Goal: Task Accomplishment & Management: Use online tool/utility

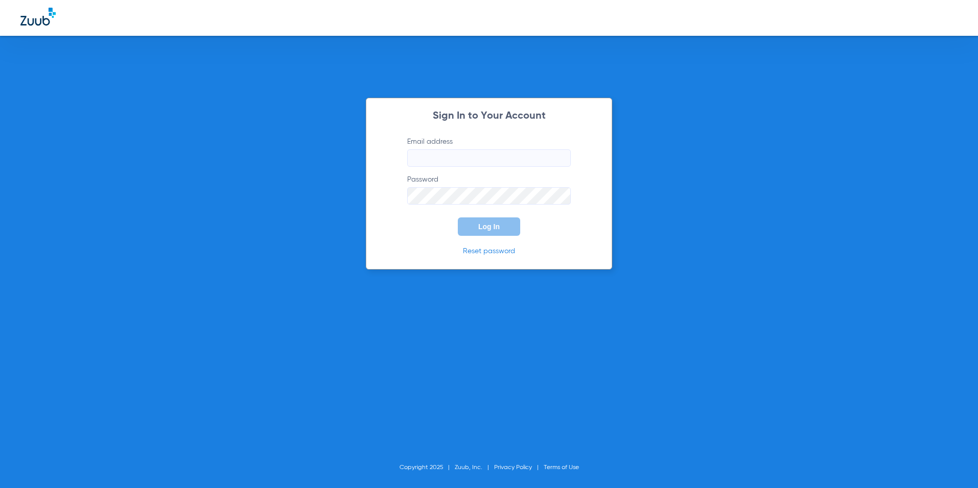
type input "[EMAIL_ADDRESS][DOMAIN_NAME]"
click at [486, 229] on span "Log In" at bounding box center [488, 227] width 21 height 8
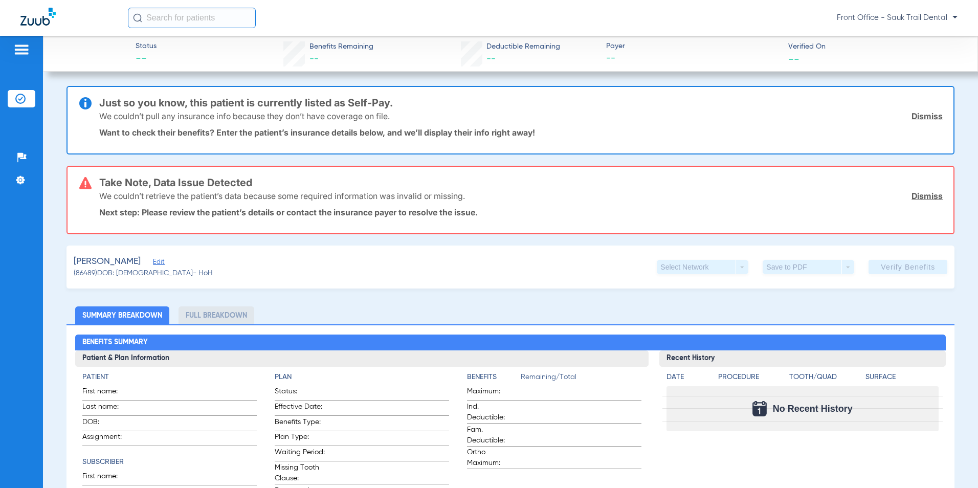
click at [17, 60] on div "Patients Insurance Verification Setup Help Center Settings" at bounding box center [21, 280] width 43 height 488
click at [19, 51] on img at bounding box center [21, 49] width 16 height 12
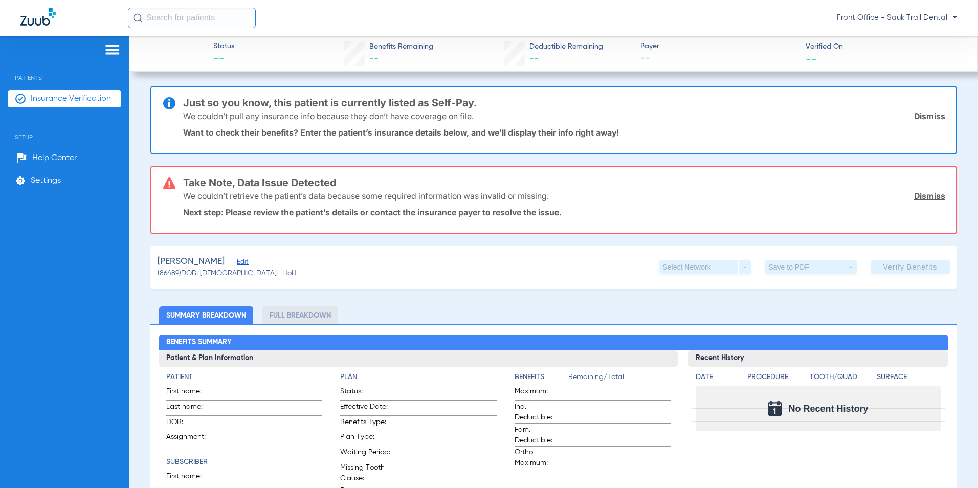
click at [36, 96] on span "Insurance Verification" at bounding box center [71, 99] width 80 height 10
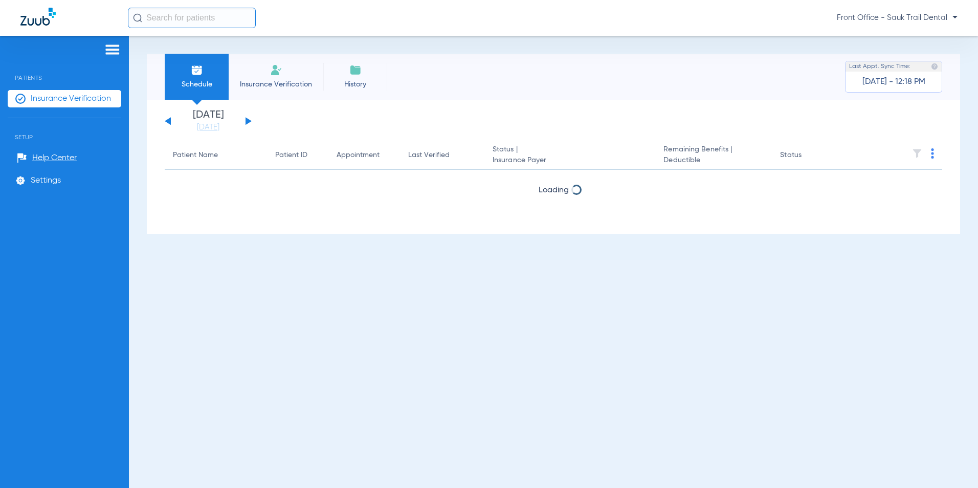
click at [289, 76] on li "Insurance Verification" at bounding box center [276, 77] width 95 height 46
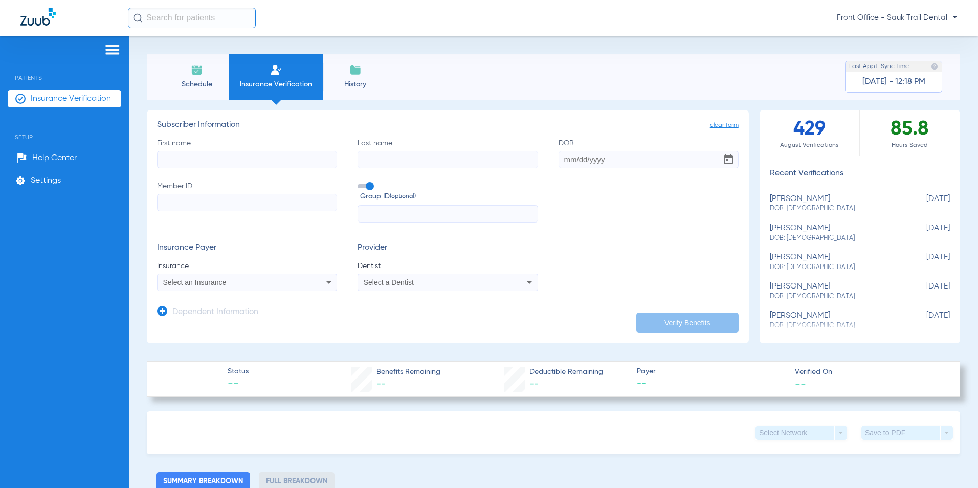
click at [197, 160] on input "First name" at bounding box center [247, 159] width 180 height 17
type input "[PERSON_NAME]"
type input "[DATE]"
click at [200, 196] on input "Member ID" at bounding box center [247, 202] width 180 height 17
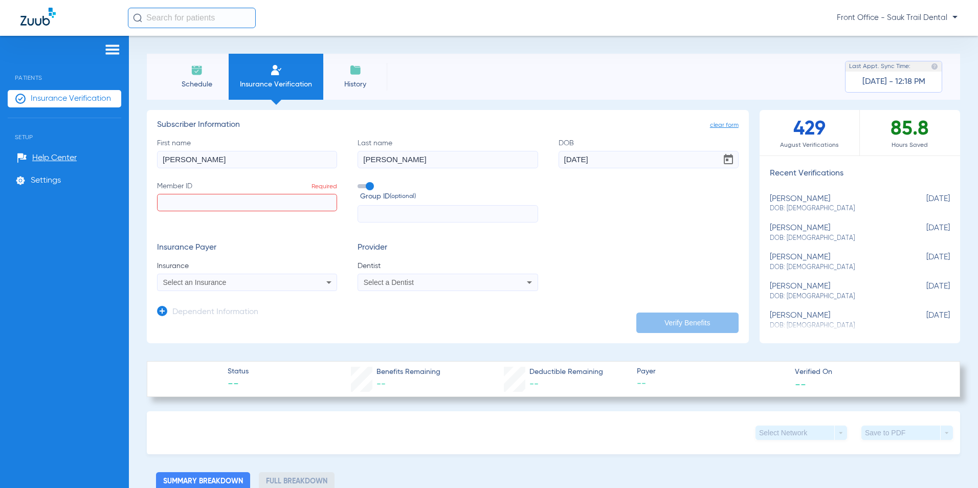
paste input "08044252424"
type input "08044252424"
click at [369, 188] on span at bounding box center [365, 186] width 15 height 4
click at [360, 183] on input "Group ID (optional)" at bounding box center [360, 183] width 0 height 0
click at [175, 280] on span "Select an Insurance" at bounding box center [194, 282] width 63 height 8
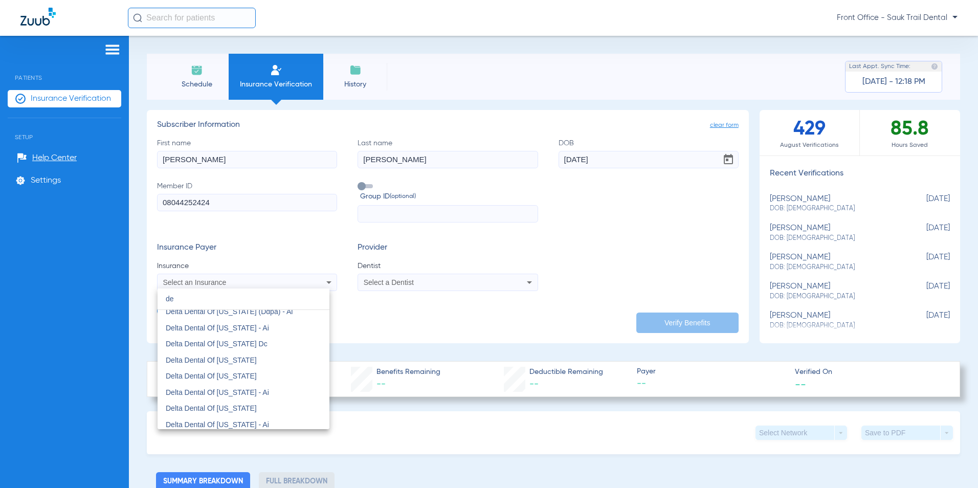
scroll to position [1330, 0]
type input "de"
click at [215, 373] on span "Delta Dental Of [US_STATE]" at bounding box center [211, 374] width 91 height 8
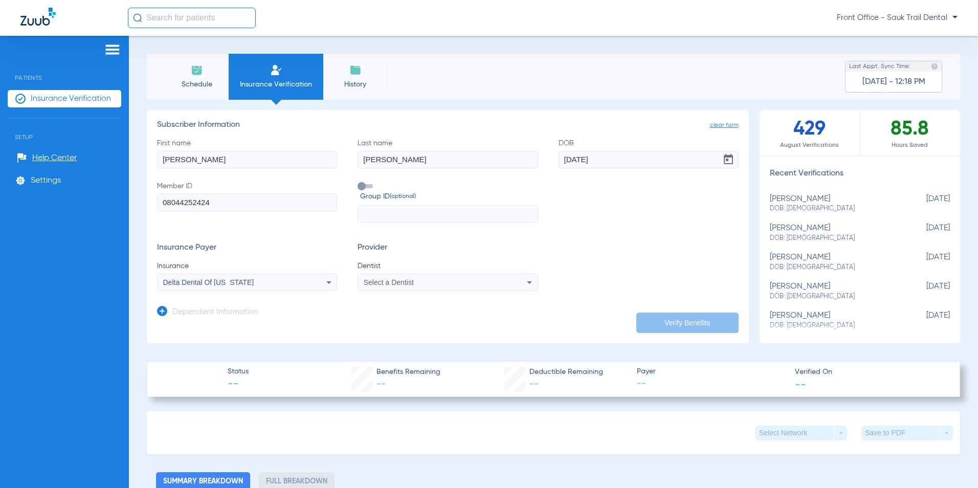
click at [489, 280] on div "Select a Dentist" at bounding box center [431, 282] width 135 height 7
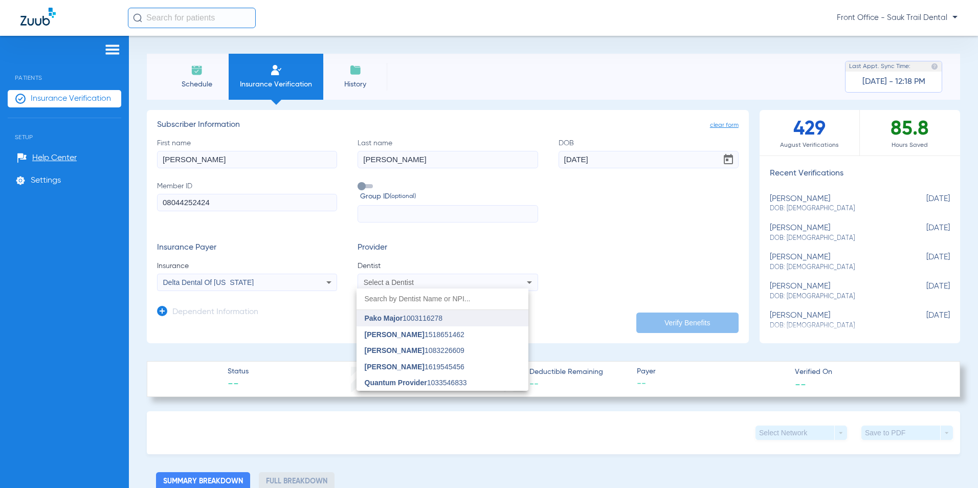
click at [408, 321] on span "Pako Major 1003116278" at bounding box center [404, 318] width 78 height 7
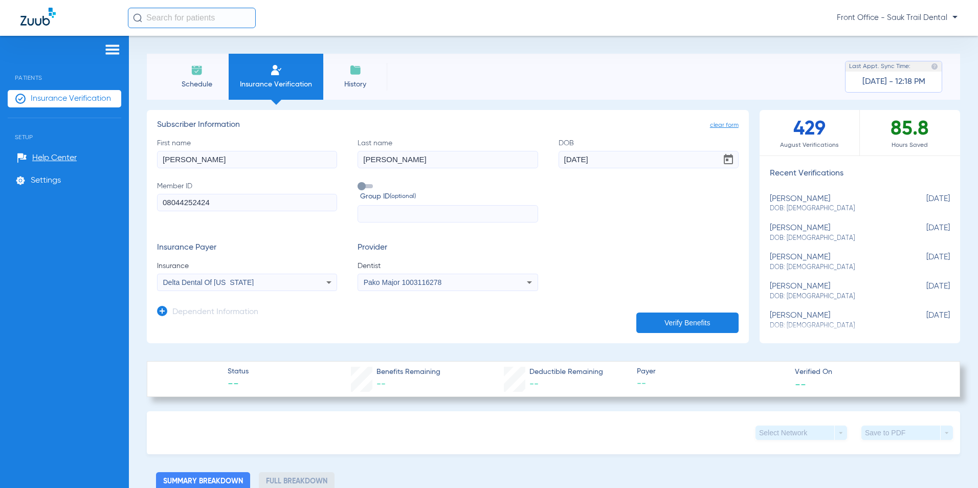
click at [685, 322] on button "Verify Benefits" at bounding box center [687, 323] width 102 height 20
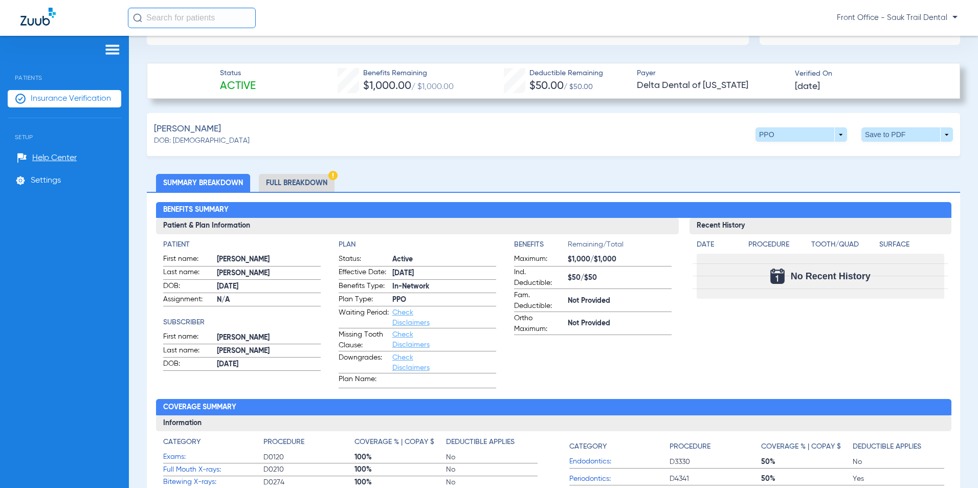
scroll to position [307, 0]
